Goal: Information Seeking & Learning: Find specific fact

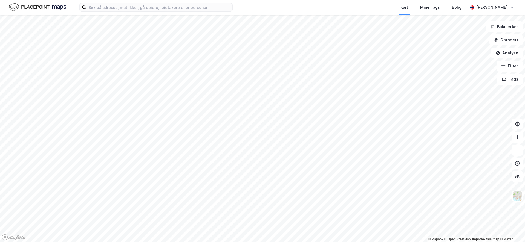
click at [152, 2] on div "Kart Mine Tags Bolig [PERSON_NAME]" at bounding box center [262, 7] width 525 height 15
click at [149, 9] on input at bounding box center [159, 7] width 146 height 8
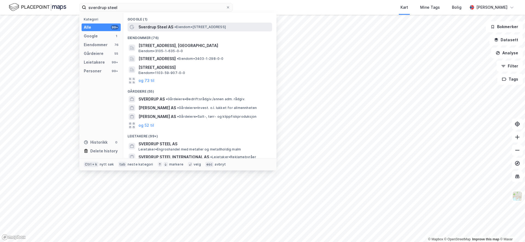
click at [154, 24] on span "Sverdrup Steel AS" at bounding box center [155, 27] width 35 height 7
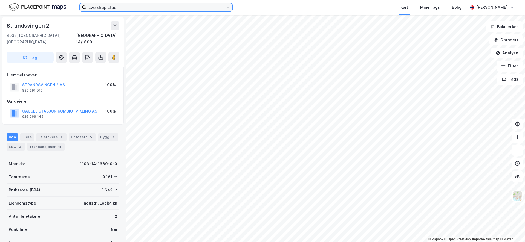
click at [139, 11] on input "sverdrup steel" at bounding box center [156, 7] width 140 height 8
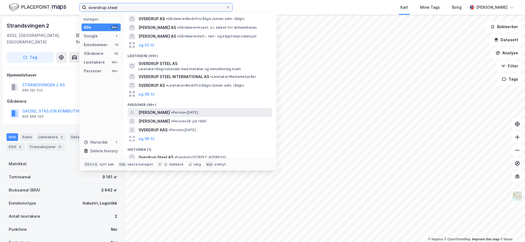
scroll to position [84, 0]
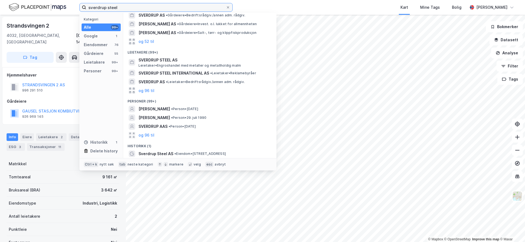
click at [135, 8] on input "sverdrup steel" at bounding box center [156, 7] width 140 height 8
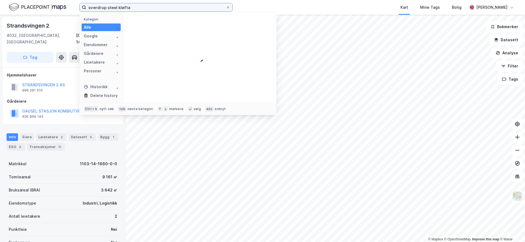
scroll to position [0, 0]
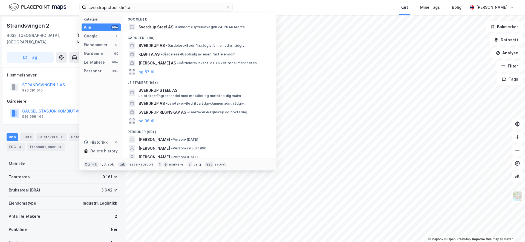
click at [152, 31] on div "Gårdeiere (90)" at bounding box center [199, 36] width 153 height 10
click at [156, 27] on span "Sverdrup Steel AS" at bounding box center [155, 27] width 35 height 7
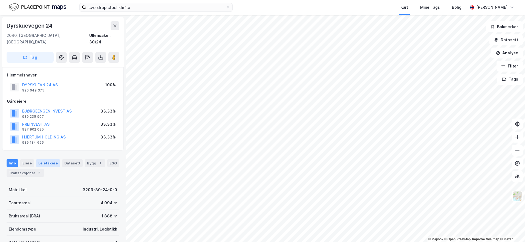
click at [43, 159] on div "Leietakere" at bounding box center [48, 163] width 24 height 8
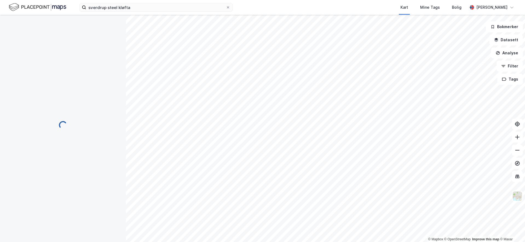
scroll to position [1, 0]
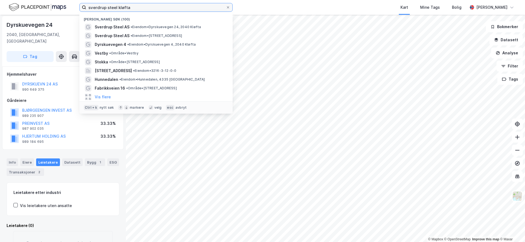
click at [123, 8] on input "sverdrup steel kløfta" at bounding box center [156, 7] width 140 height 8
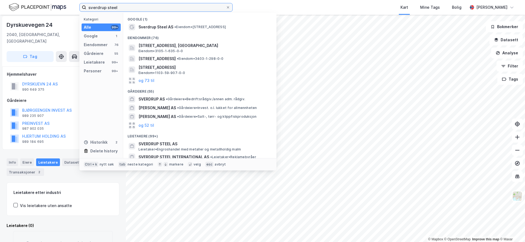
type input "sverdrup steel"
click at [100, 58] on div "Kategori Alle 99+ Google 1 Eiendommer 76 Gårdeiere 55 Leietakere 99+ Personer 9…" at bounding box center [101, 86] width 44 height 146
click at [99, 61] on div "Leietakere" at bounding box center [94, 62] width 21 height 7
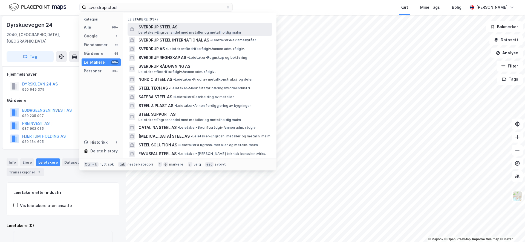
click at [149, 27] on span "SVERDRUP STEEL AS" at bounding box center [203, 27] width 131 height 7
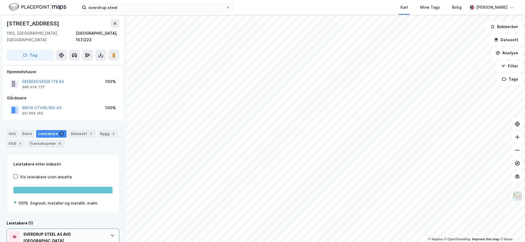
scroll to position [37, 0]
